Goal: Task Accomplishment & Management: Use online tool/utility

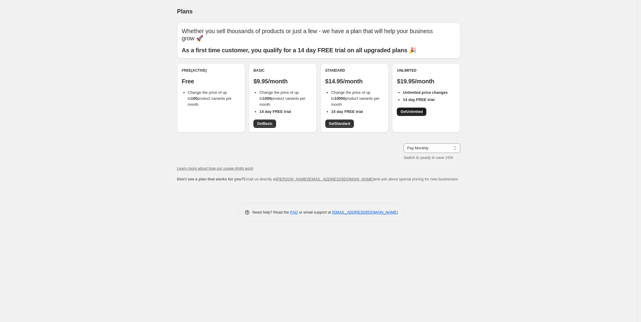
click at [413, 114] on link "Get Unlimited" at bounding box center [412, 111] width 30 height 8
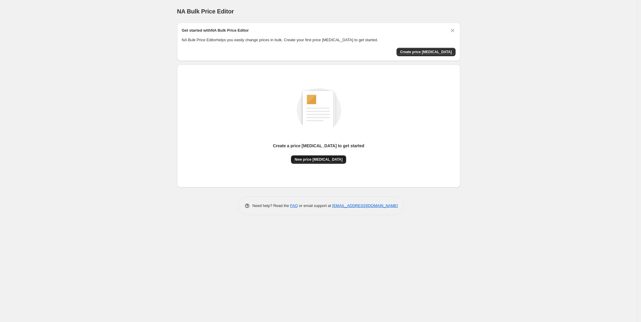
click at [321, 160] on span "New price [MEDICAL_DATA]" at bounding box center [319, 159] width 48 height 5
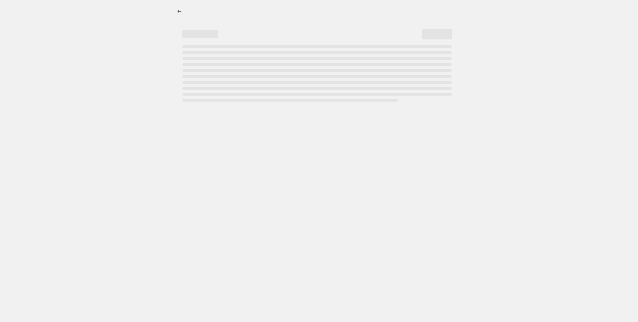
select select "percentage"
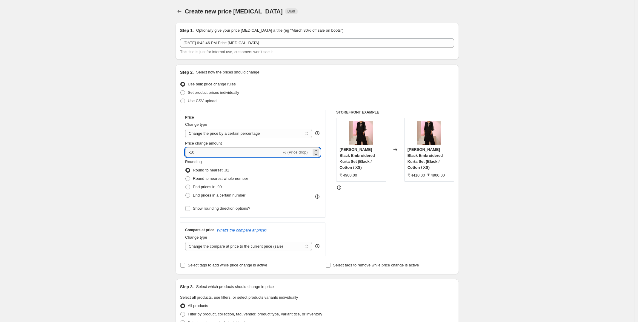
drag, startPoint x: 212, startPoint y: 151, endPoint x: 192, endPoint y: 151, distance: 19.7
click at [192, 151] on input "-10" at bounding box center [233, 152] width 96 height 10
type input "-30"
click at [190, 196] on span at bounding box center [187, 195] width 5 height 5
click at [186, 193] on input "End prices in a certain number" at bounding box center [185, 193] width 0 height 0
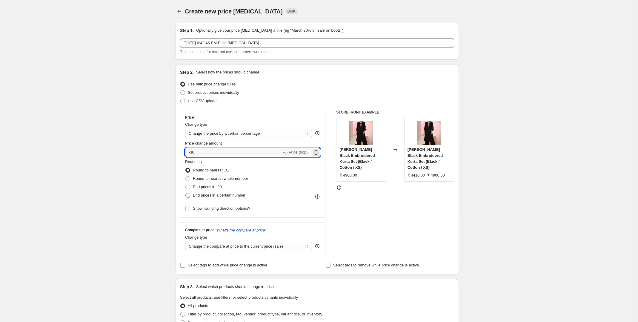
radio input "true"
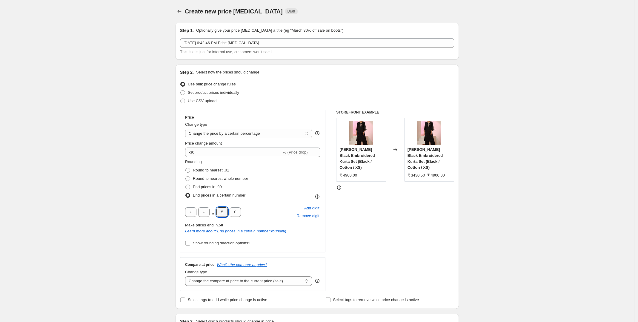
drag, startPoint x: 226, startPoint y: 211, endPoint x: 217, endPoint y: 211, distance: 9.0
click at [217, 211] on div ". 5 0" at bounding box center [213, 212] width 56 height 10
type input "0"
click at [193, 212] on input "text" at bounding box center [190, 212] width 11 height 10
type input "9"
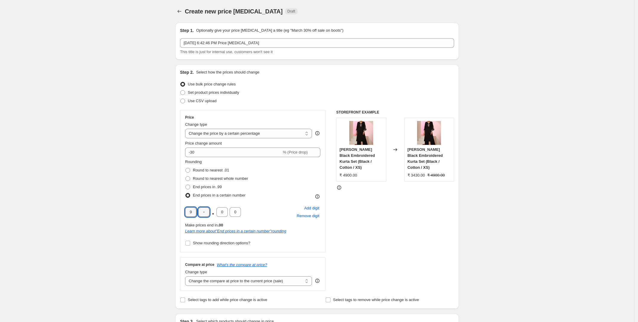
type input "9"
click at [411, 222] on div "STOREFRONT EXAMPLE [PERSON_NAME] Black Embroidered Kurta Set (Black / Cotton / …" at bounding box center [395, 200] width 118 height 181
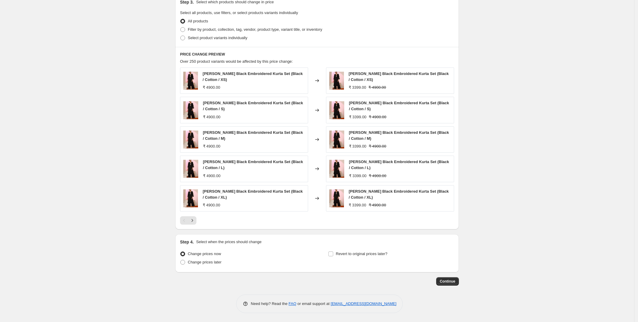
scroll to position [321, 0]
click at [455, 283] on span "Continue" at bounding box center [447, 281] width 16 height 5
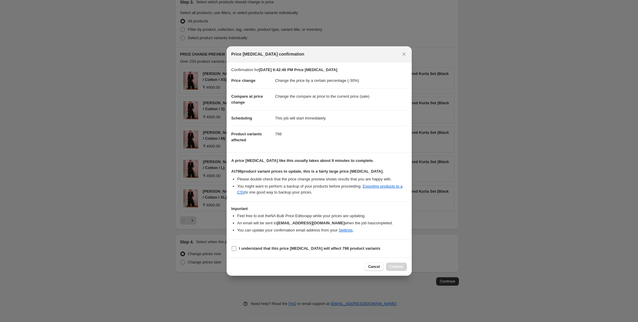
click at [233, 249] on input "I understand that this price [MEDICAL_DATA] will affect 798 product variants" at bounding box center [234, 248] width 5 height 5
checkbox input "true"
click at [396, 266] on span "Confirm" at bounding box center [396, 266] width 14 height 5
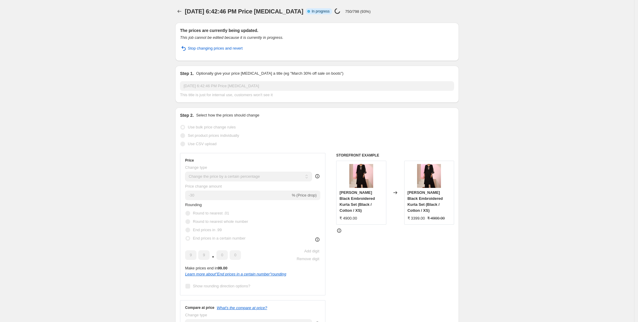
select select "percentage"
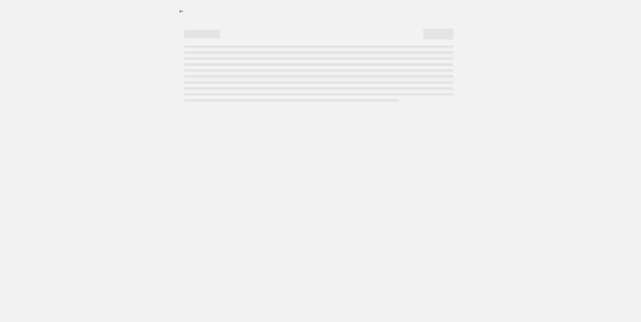
select select "percentage"
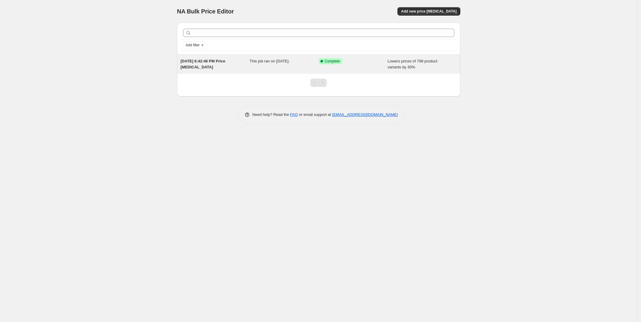
click at [382, 66] on div "Success Complete Complete" at bounding box center [353, 64] width 69 height 12
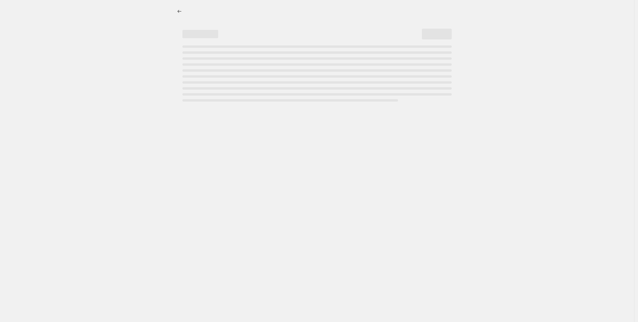
select select "percentage"
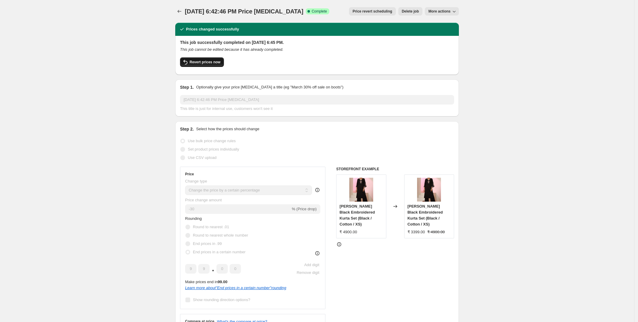
click at [220, 61] on span "Revert prices now" at bounding box center [204, 62] width 31 height 5
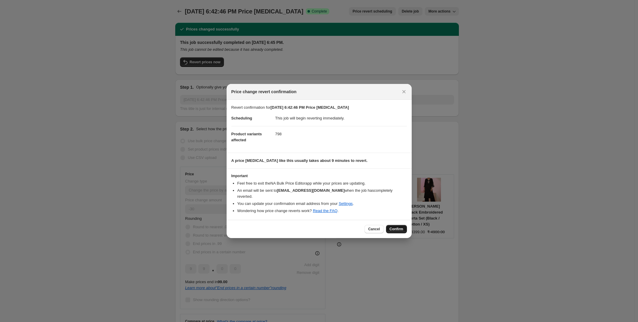
click at [390, 226] on span "Confirm" at bounding box center [396, 228] width 14 height 5
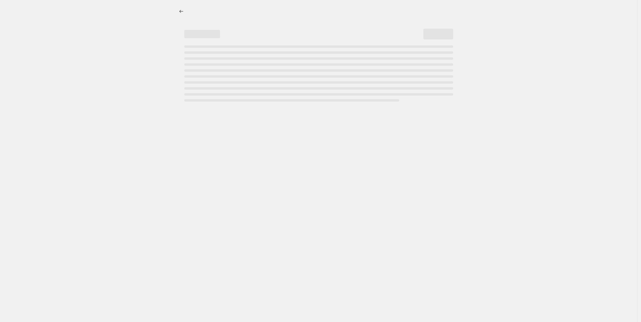
select select "percentage"
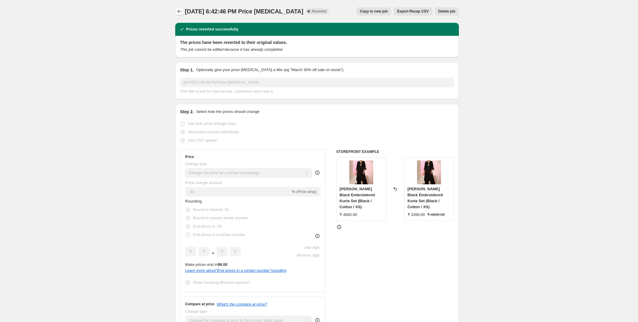
click at [182, 13] on icon "Price change jobs" at bounding box center [179, 11] width 6 height 6
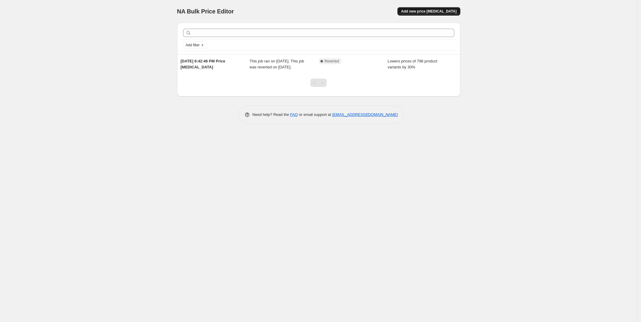
click at [435, 10] on span "Add new price [MEDICAL_DATA]" at bounding box center [428, 11] width 55 height 5
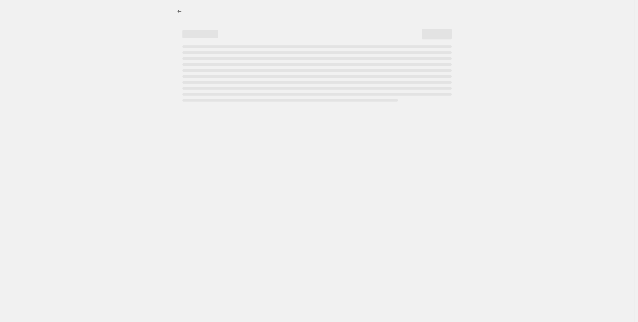
select select "percentage"
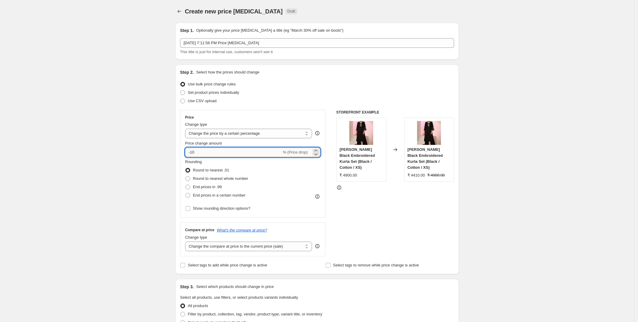
drag, startPoint x: 206, startPoint y: 149, endPoint x: 192, endPoint y: 153, distance: 14.1
click at [192, 153] on input "-10" at bounding box center [233, 152] width 96 height 10
type input "-30"
click at [128, 219] on div "Create new price change job. This page is ready Create new price change job Dra…" at bounding box center [317, 303] width 634 height 606
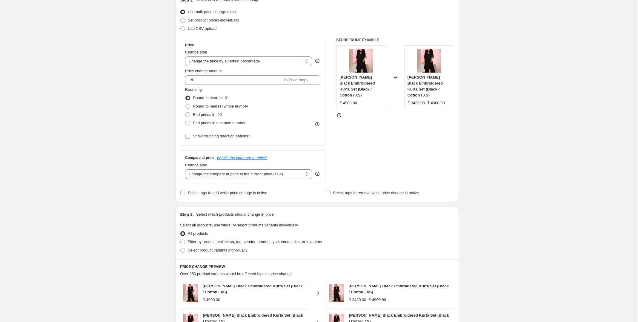
scroll to position [62, 0]
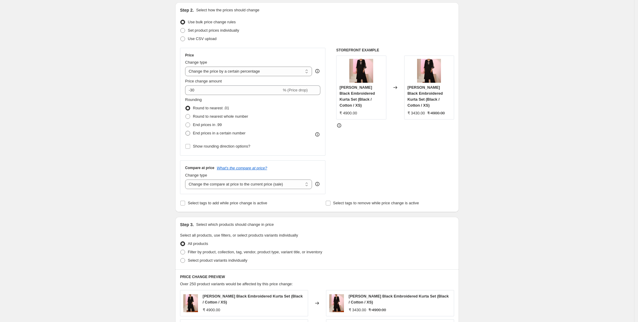
click at [188, 133] on span at bounding box center [187, 133] width 5 height 5
click at [186, 131] on input "End prices in a certain number" at bounding box center [185, 131] width 0 height 0
radio input "true"
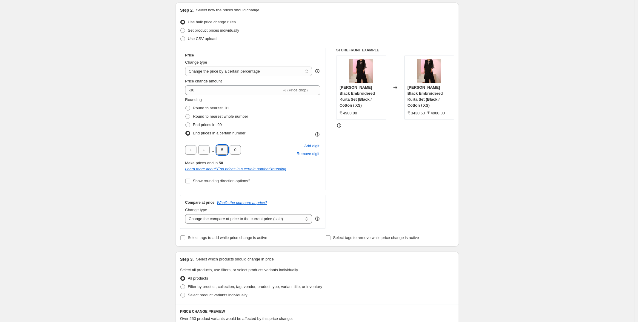
drag, startPoint x: 227, startPoint y: 149, endPoint x: 222, endPoint y: 149, distance: 5.1
click at [222, 149] on input "5" at bounding box center [221, 150] width 11 height 10
type input "0"
click at [381, 149] on div "STOREFRONT EXAMPLE Anaya Black Embroidered Kurta Set (Black / Cotton / XS) ₹ 49…" at bounding box center [395, 138] width 118 height 181
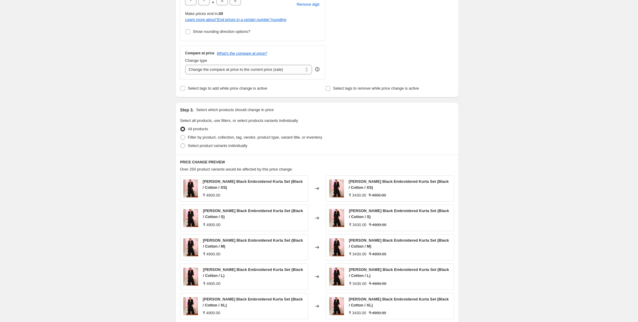
scroll to position [321, 0]
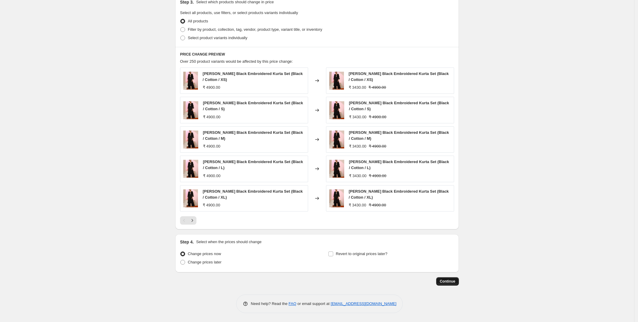
click at [445, 280] on span "Continue" at bounding box center [447, 281] width 16 height 5
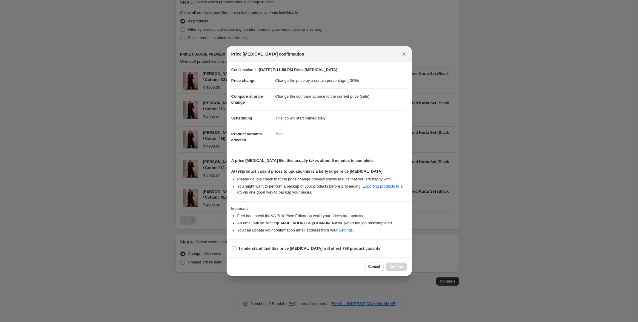
click at [234, 249] on input "I understand that this price [MEDICAL_DATA] will affect 798 product variants" at bounding box center [234, 248] width 5 height 5
checkbox input "true"
click at [393, 269] on span "Confirm" at bounding box center [396, 266] width 14 height 5
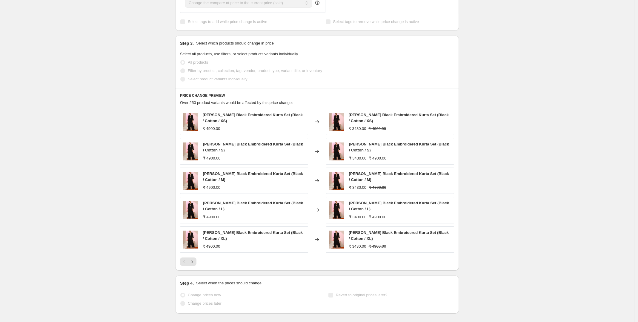
scroll to position [336, 0]
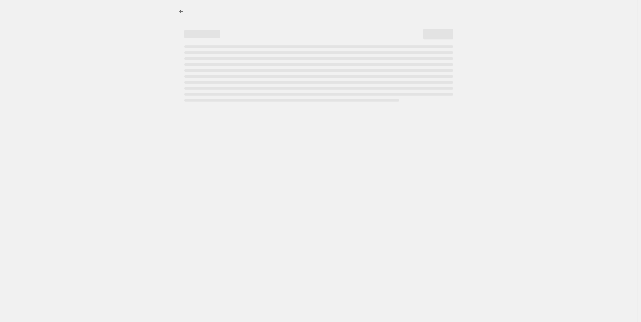
select select "percentage"
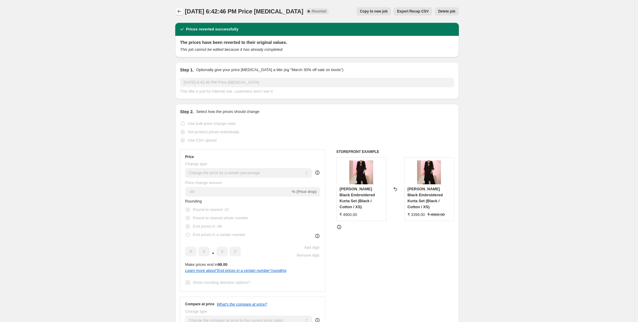
click at [181, 8] on icon "Price change jobs" at bounding box center [179, 11] width 6 height 6
